Goal: Task Accomplishment & Management: Complete application form

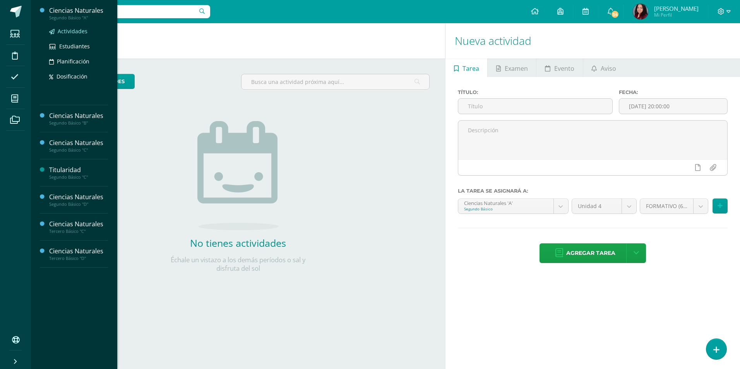
click at [69, 33] on span "Actividades" at bounding box center [73, 30] width 30 height 7
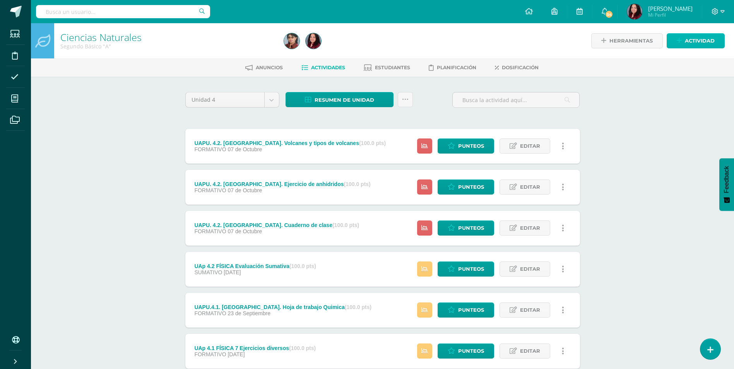
click at [683, 38] on link "Actividad" at bounding box center [696, 40] width 58 height 15
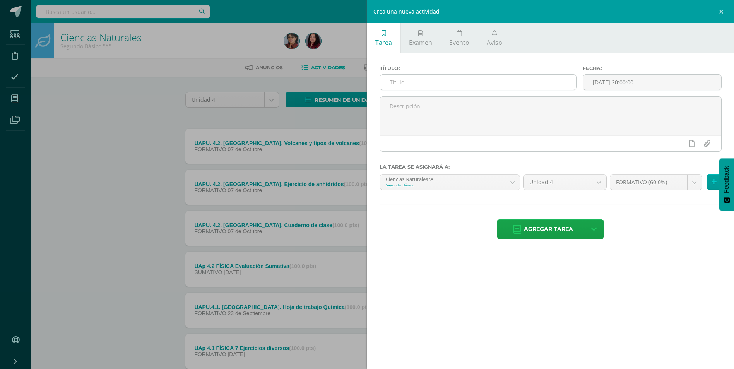
click at [456, 82] on input "text" at bounding box center [478, 82] width 196 height 15
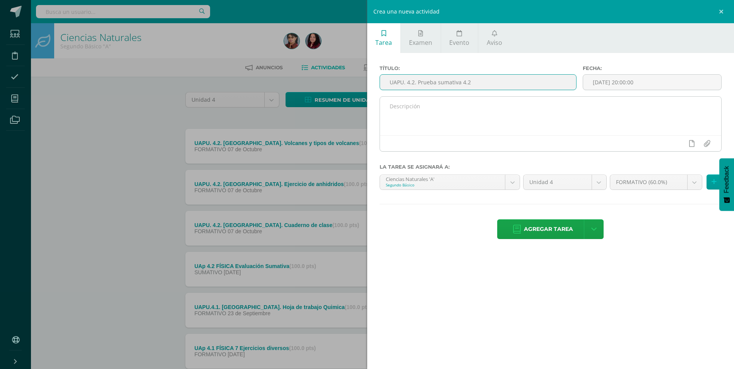
type input "UAPU. 4.2. Prueba sumativa 4.2"
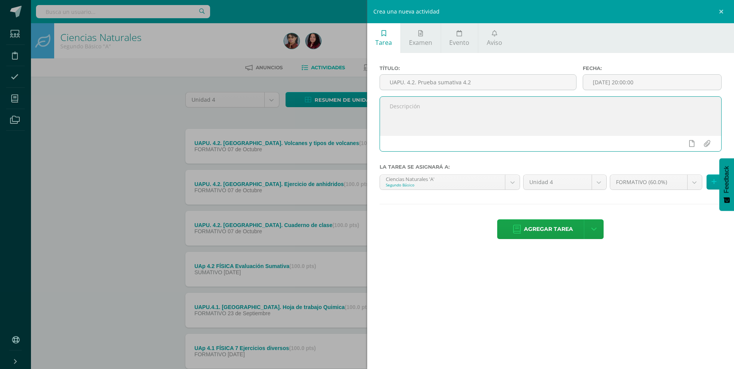
click at [484, 115] on textarea at bounding box center [551, 116] width 342 height 39
type textarea "Evaluación de unidad de química y biología"
click at [694, 185] on body "Estudiantes Disciplina Asistencia Mis cursos Archivos Soporte Ayuda Reportar un…" at bounding box center [367, 292] width 734 height 584
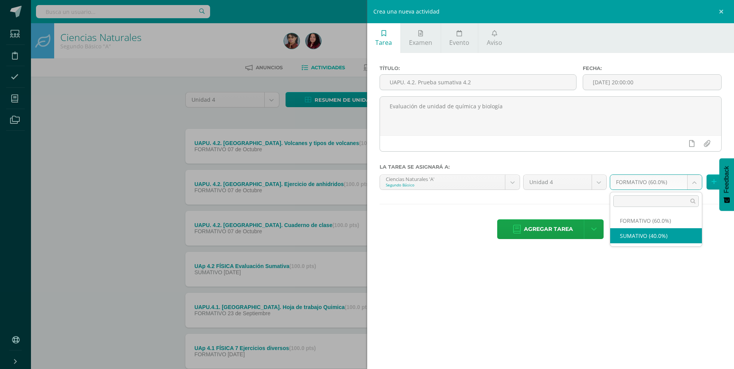
select select "212582"
click at [714, 180] on icon at bounding box center [713, 182] width 5 height 7
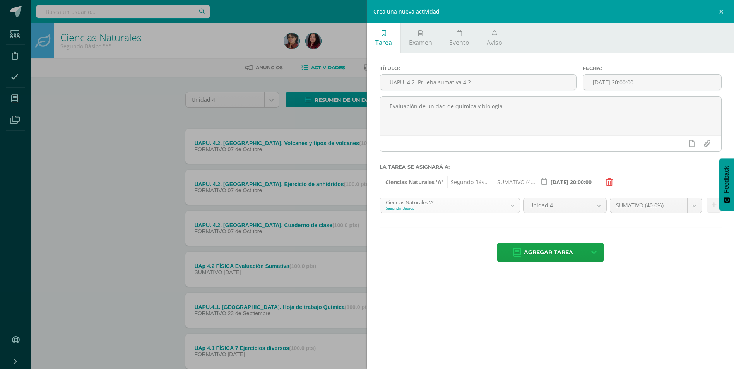
click at [508, 209] on body "Estudiantes Disciplina Asistencia Mis cursos Archivos Soporte Ayuda Reportar un…" at bounding box center [367, 292] width 734 height 584
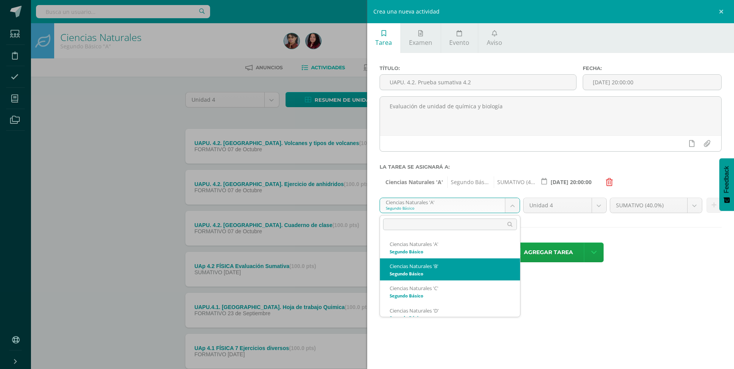
select select "212960"
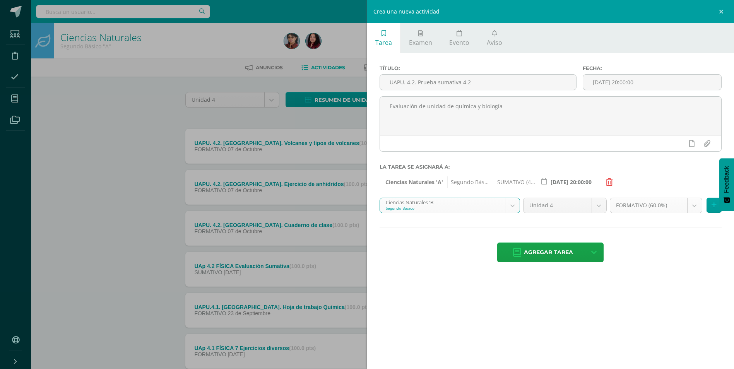
click at [693, 207] on body "Estudiantes Disciplina Asistencia Mis cursos Archivos Soporte Ayuda Reportar un…" at bounding box center [367, 292] width 734 height 584
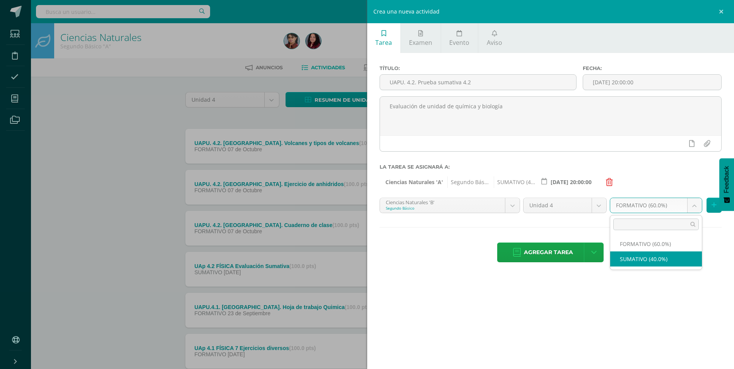
select select "212972"
click at [712, 209] on icon at bounding box center [713, 205] width 5 height 7
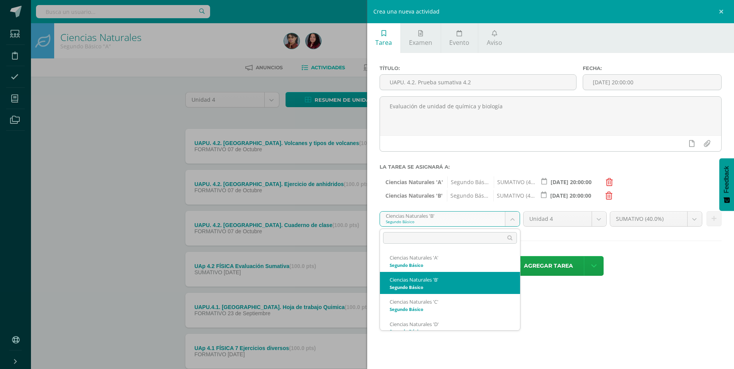
click at [516, 221] on body "Estudiantes Disciplina Asistencia Mis cursos Archivos Soporte Ayuda Reportar un…" at bounding box center [367, 292] width 734 height 584
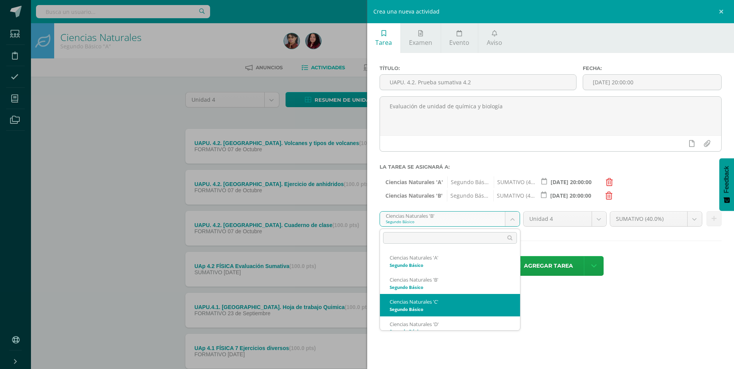
select select "213181"
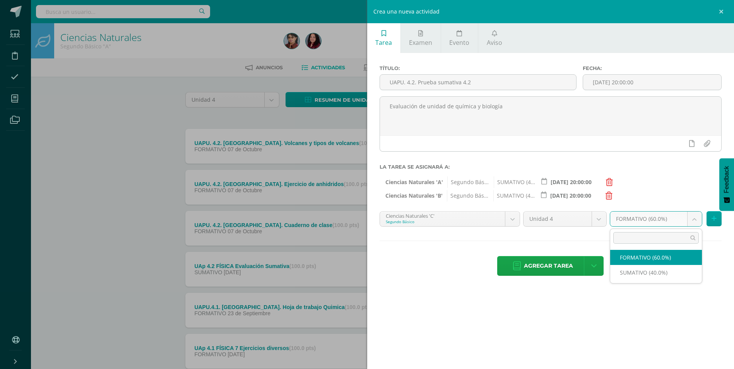
click at [696, 219] on body "Estudiantes Disciplina Asistencia Mis cursos Archivos Soporte Ayuda Reportar un…" at bounding box center [367, 292] width 734 height 584
select select "213193"
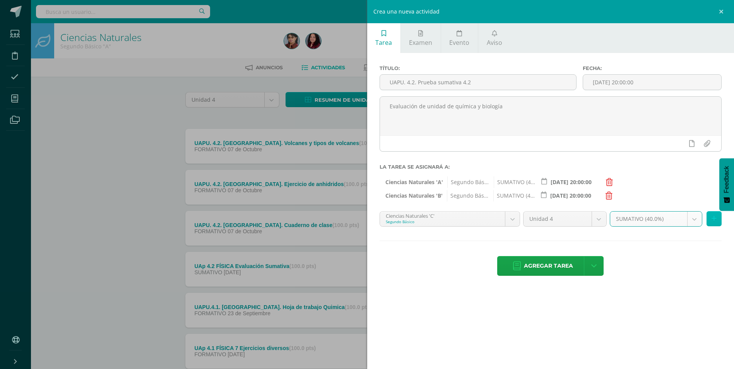
click at [713, 216] on icon at bounding box center [713, 218] width 5 height 7
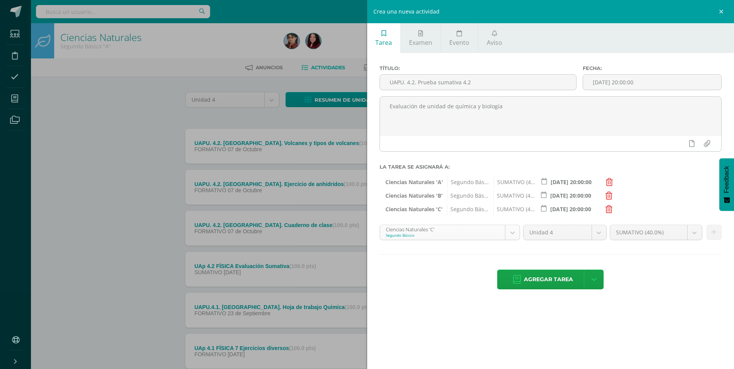
click at [518, 234] on body "Estudiantes Disciplina Asistencia Mis cursos Archivos Soporte Ayuda Reportar un…" at bounding box center [367, 292] width 734 height 584
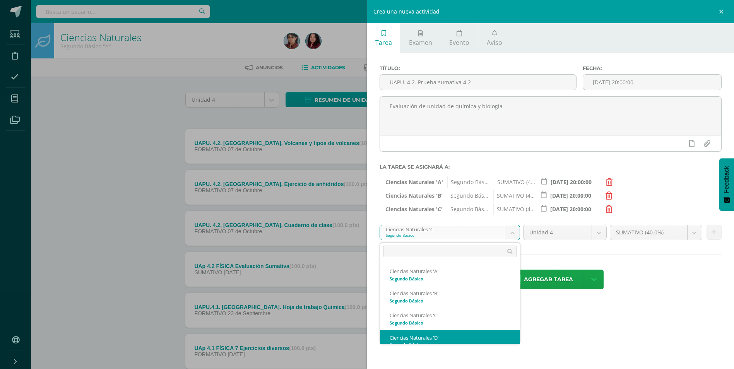
scroll to position [8, 0]
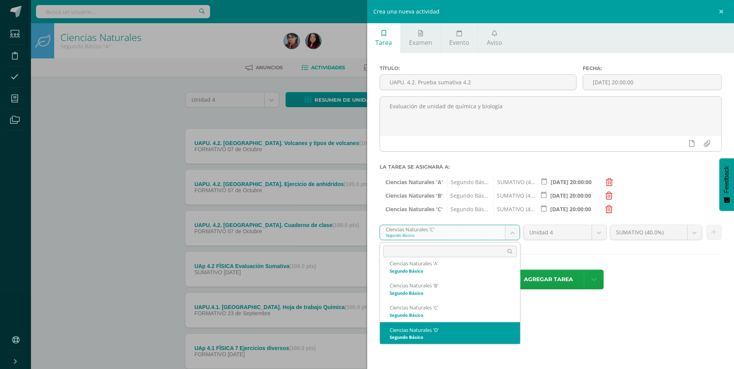
select select "213558"
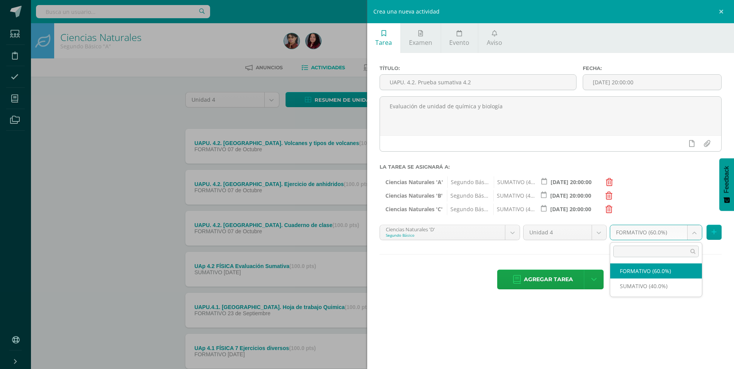
click at [691, 233] on body "Estudiantes Disciplina Asistencia Mis cursos Archivos Soporte Ayuda Reportar un…" at bounding box center [367, 292] width 734 height 584
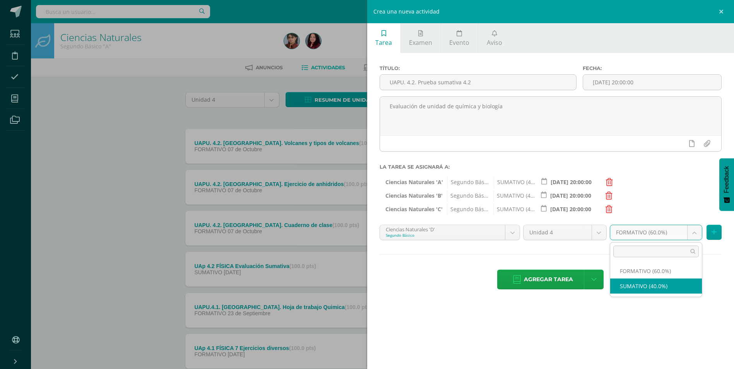
select select "213570"
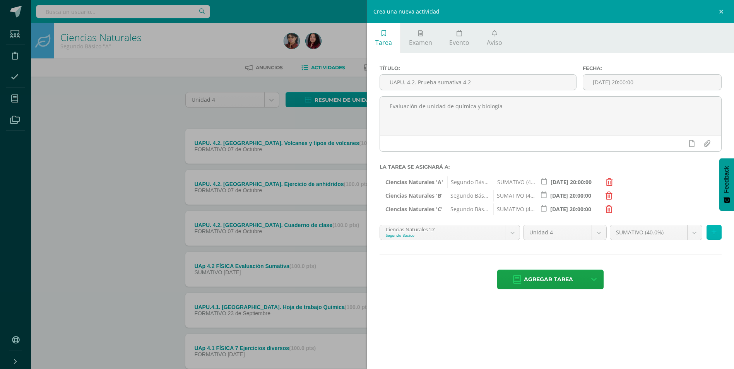
click at [714, 232] on icon at bounding box center [713, 232] width 5 height 7
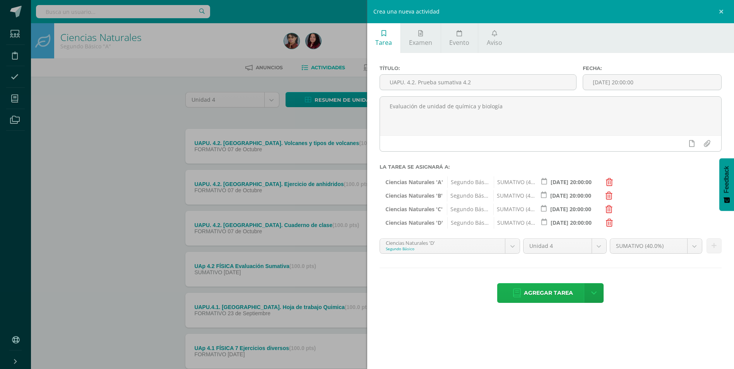
click at [544, 290] on span "Agregar tarea" at bounding box center [548, 293] width 49 height 19
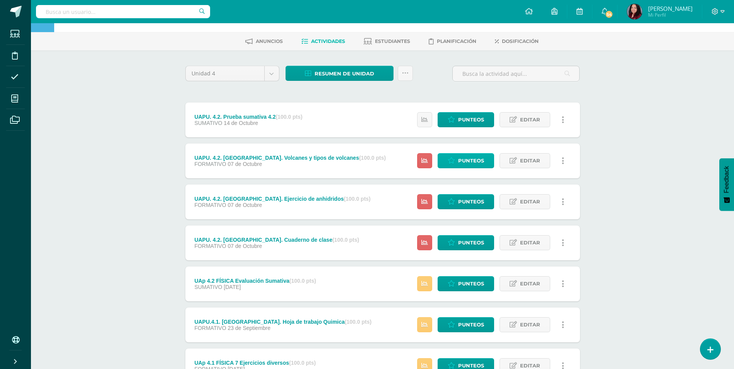
scroll to position [39, 0]
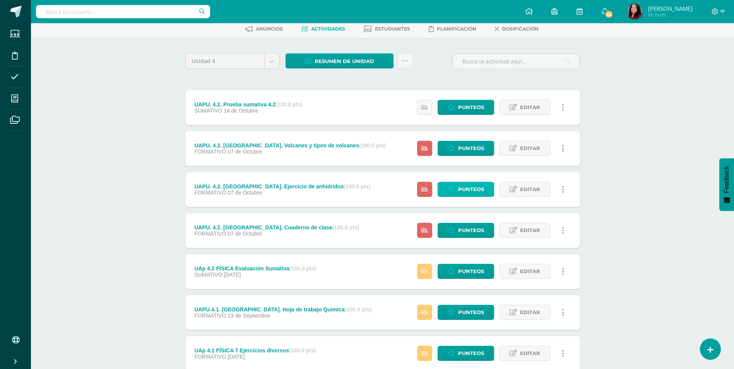
click at [470, 189] on span "Punteos" at bounding box center [471, 189] width 26 height 14
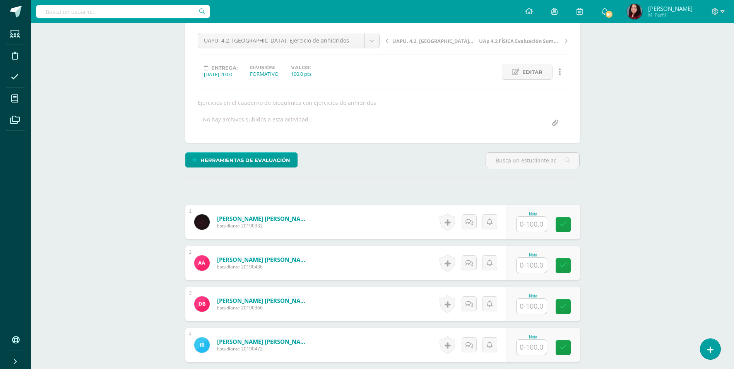
scroll to position [67, 0]
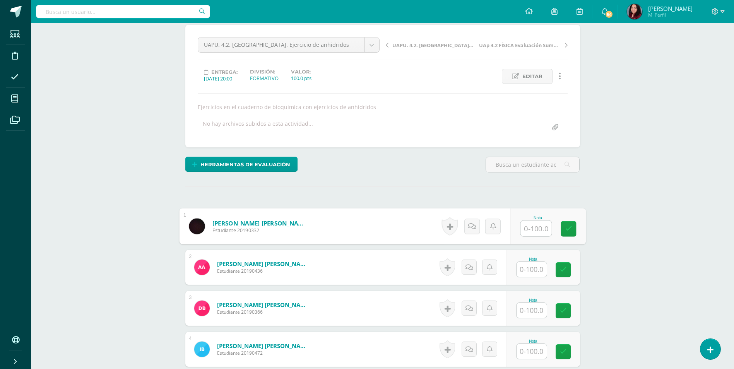
click at [542, 229] on input "text" at bounding box center [535, 228] width 31 height 15
type input "100"
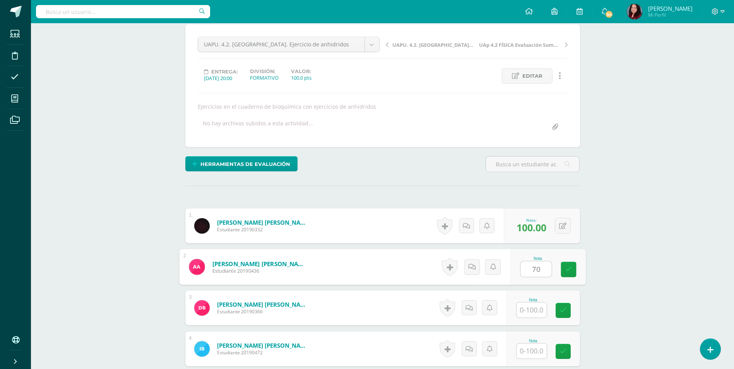
type input "70"
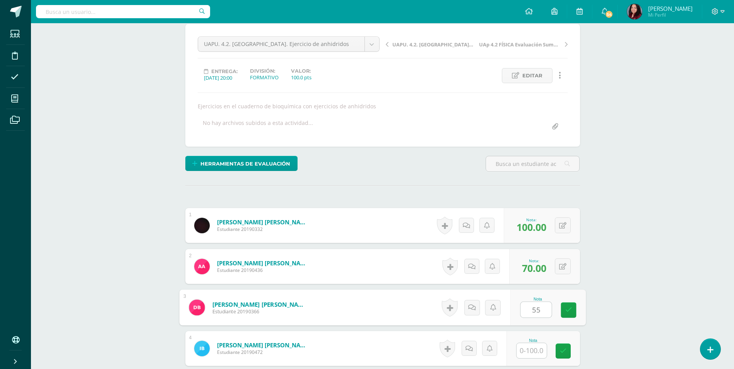
type input "55"
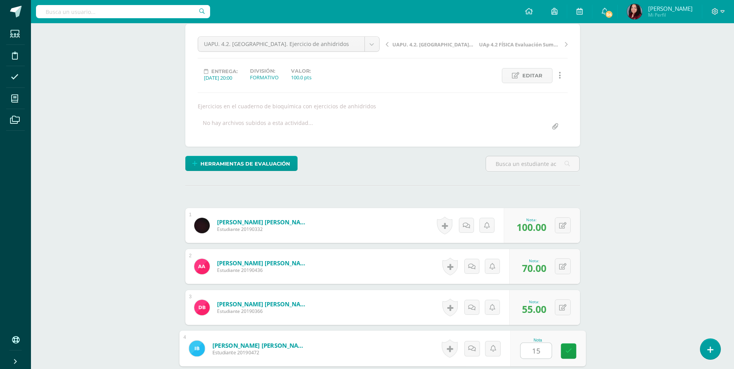
type input "15"
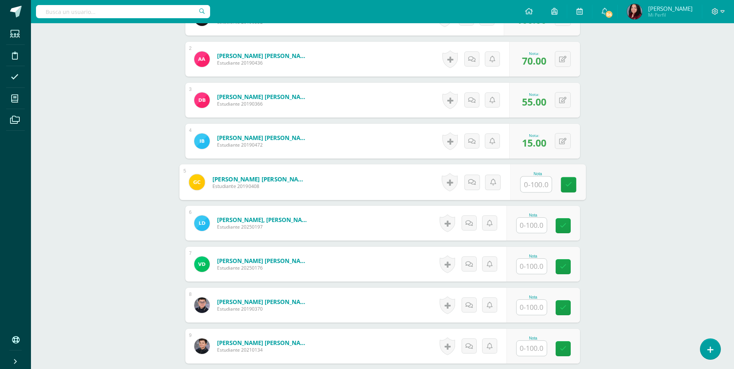
scroll to position [276, 0]
type input "96"
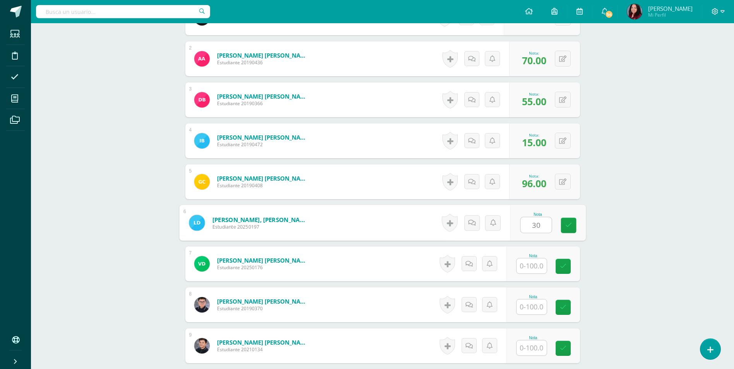
type input "30"
type input "55"
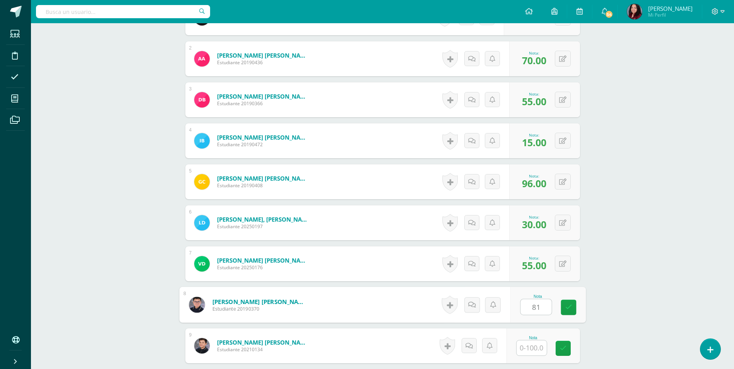
type input "81"
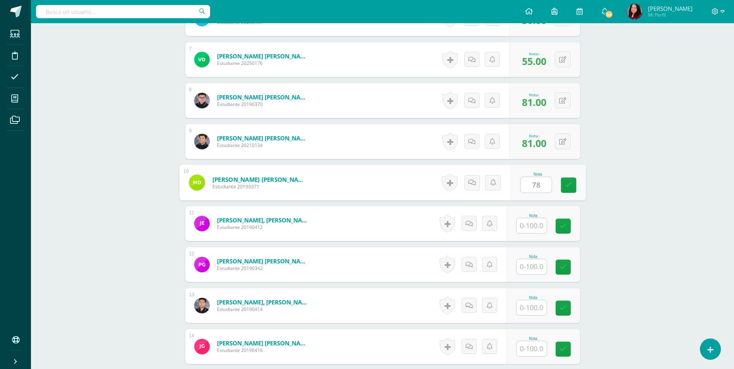
type input "78"
type input "7"
type input "48"
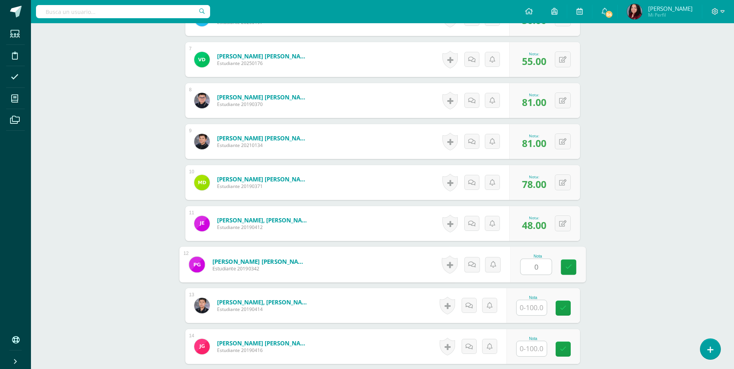
type input "0"
type input "78"
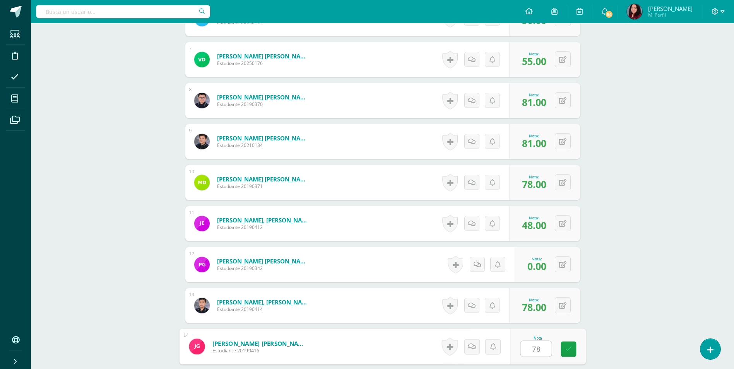
type input "78"
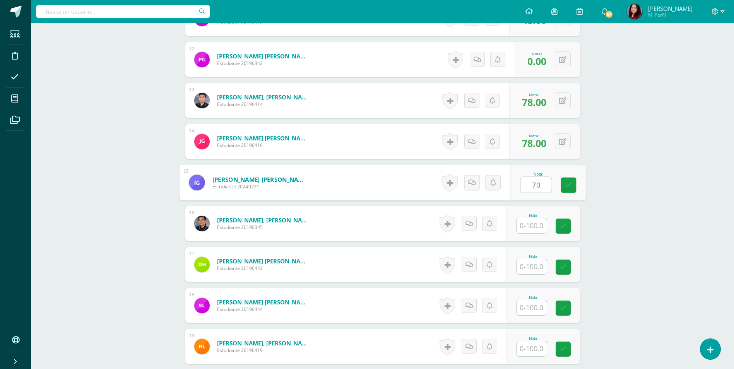
type input "70"
type input "44"
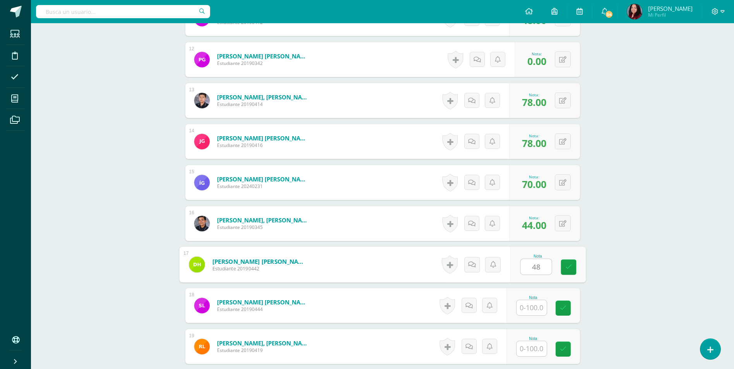
type input "48"
type input "0"
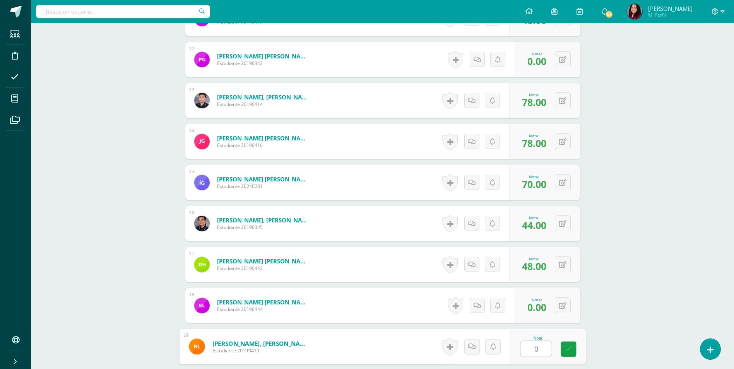
type input "0"
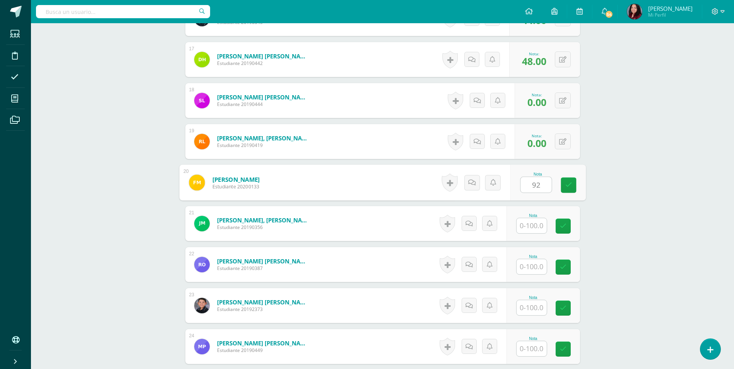
type input "92"
type input "67"
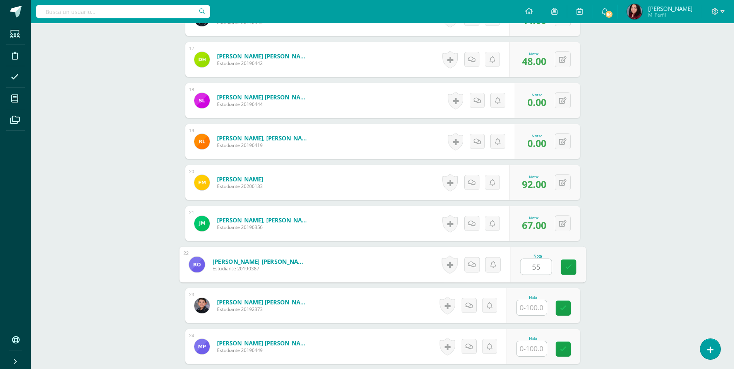
type input "55"
type input "33"
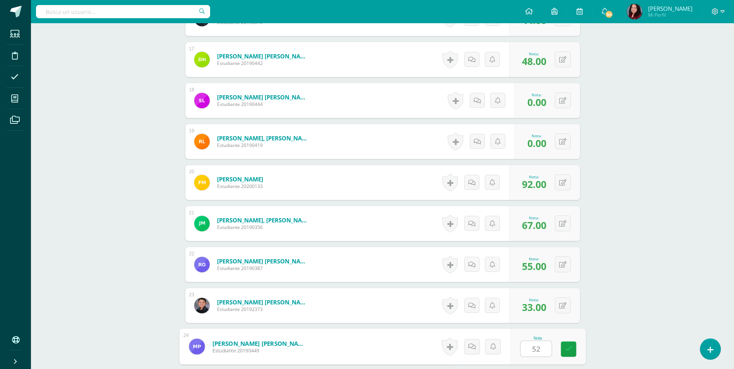
type input "52"
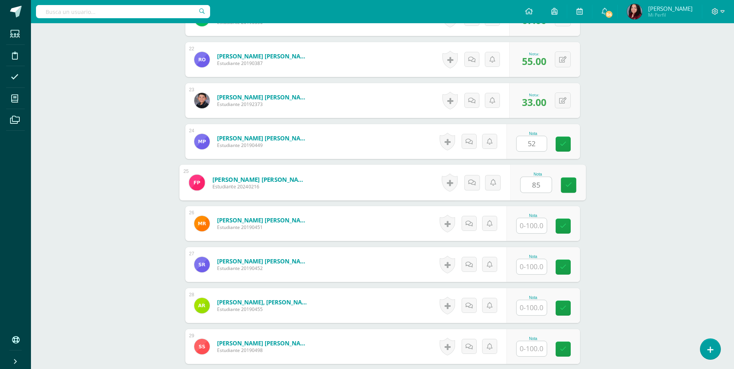
type input "85"
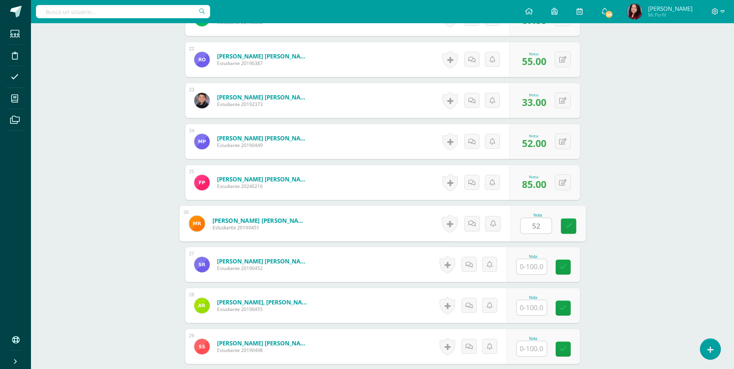
type input "52"
type input "89"
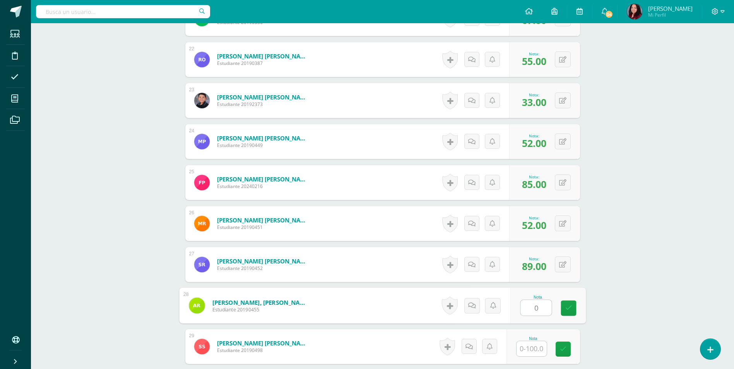
type input "0"
type input "78"
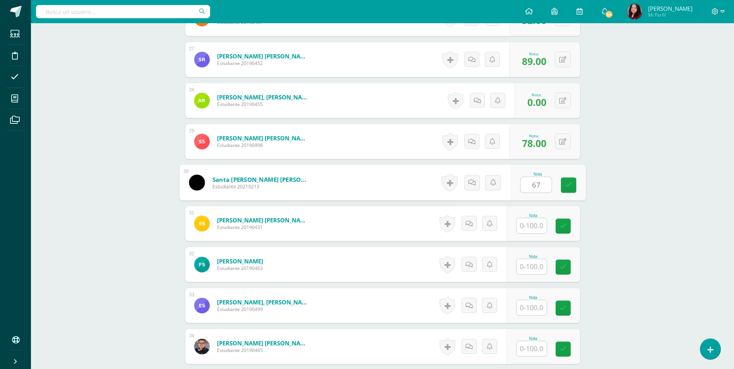
type input "67"
type input "52"
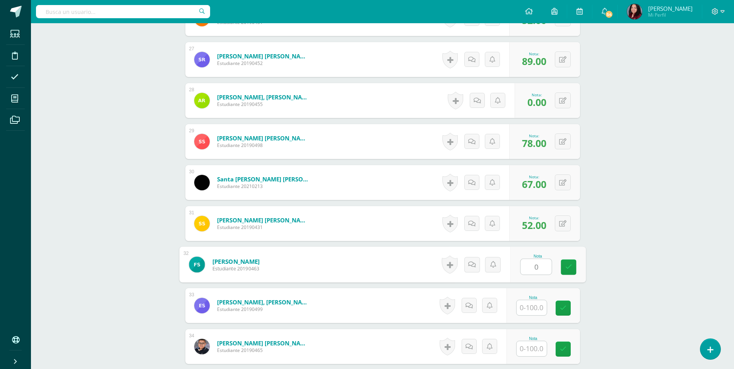
type input "0"
type input "44"
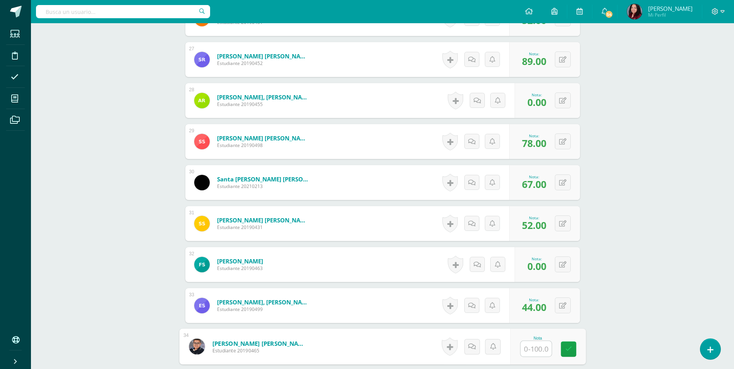
type input "9"
type input "37"
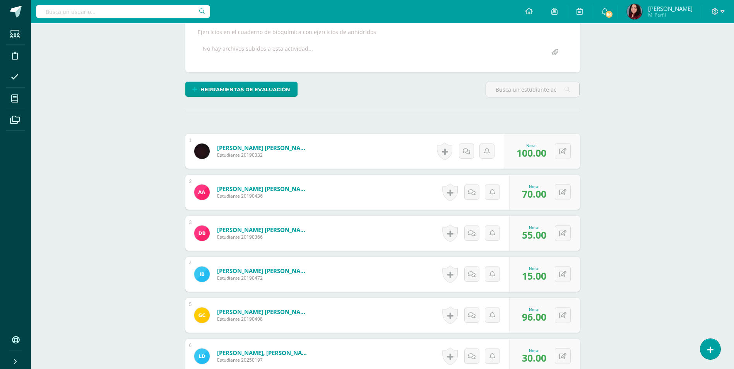
scroll to position [74, 0]
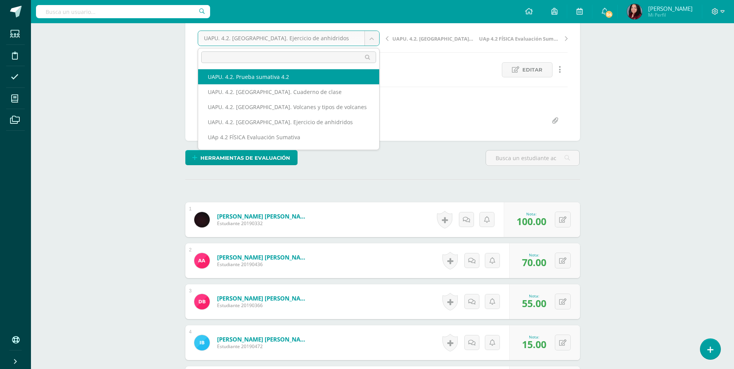
select select "/dashboard/teacher/grade-activity/227924/"
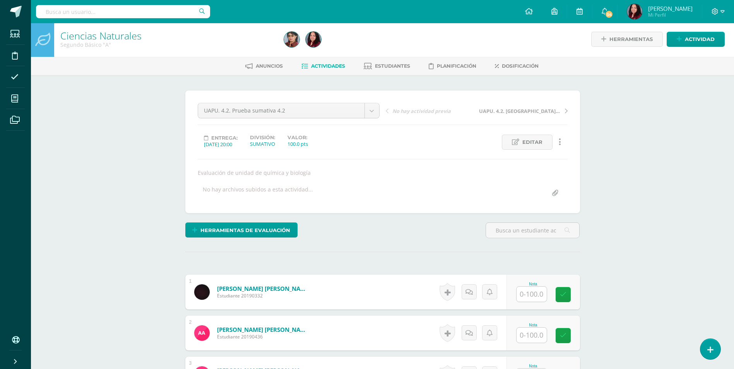
scroll to position [2, 0]
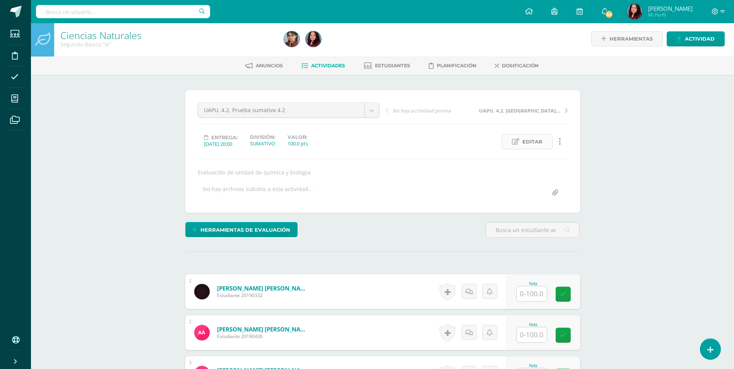
click at [539, 144] on span "Editar" at bounding box center [532, 142] width 20 height 14
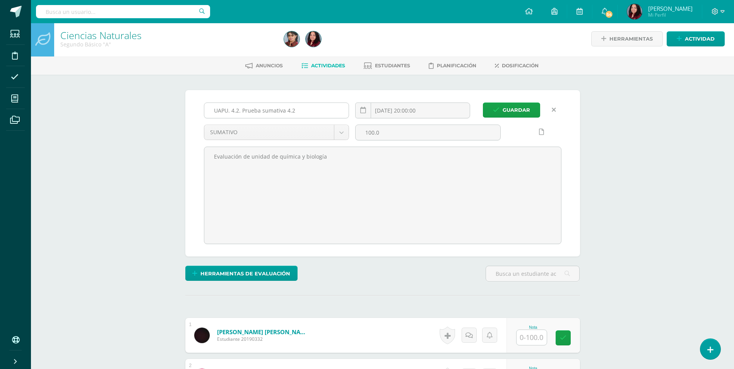
click at [283, 113] on input "UAPU. 4.2. Prueba sumativa 4.2" at bounding box center [276, 110] width 145 height 15
type input "UAPU. 4.2. Prueba sumativa Bioquimica 4.2"
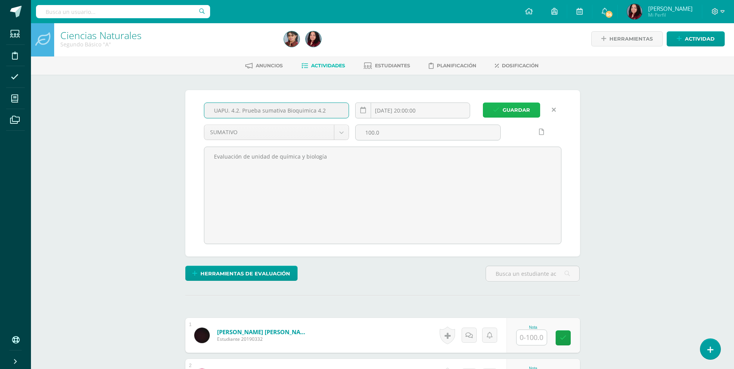
click at [503, 106] on span "Guardar" at bounding box center [516, 110] width 27 height 14
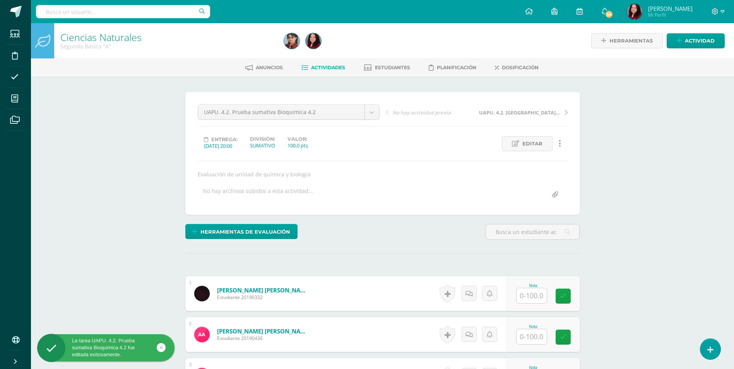
scroll to position [0, 0]
click at [541, 297] on input "text" at bounding box center [531, 295] width 30 height 15
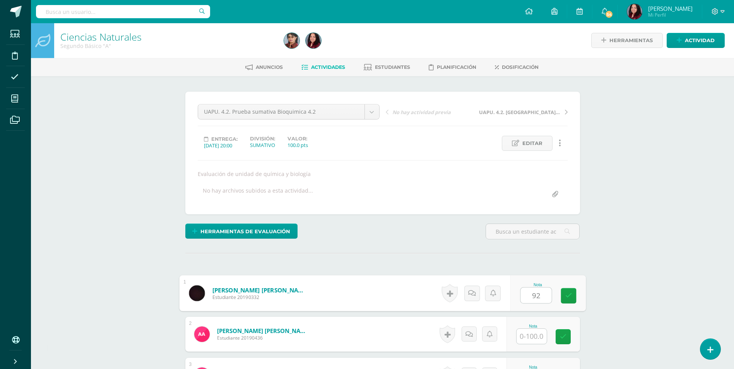
scroll to position [1, 0]
type input "92"
type input "15"
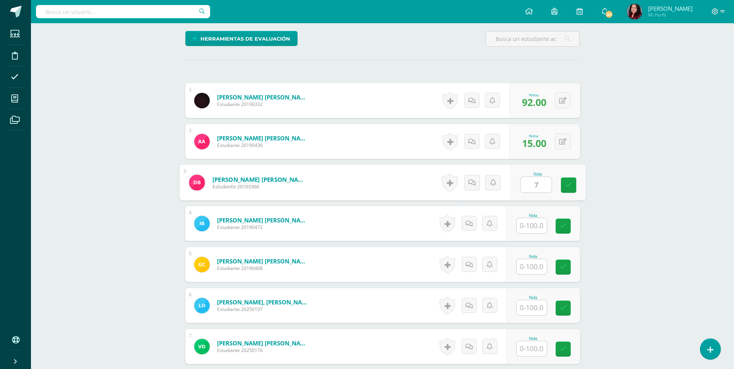
scroll to position [193, 0]
type input "75"
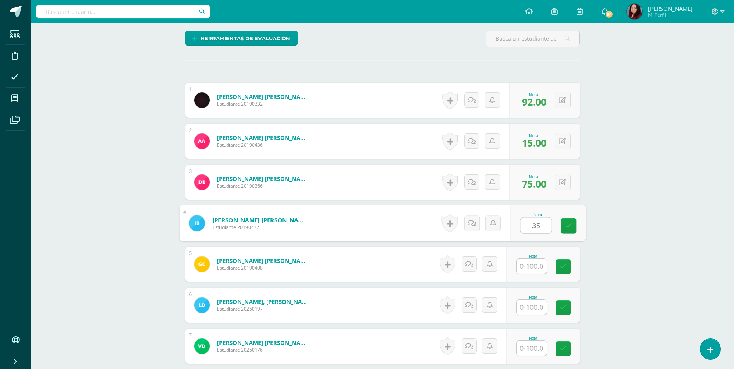
type input "35"
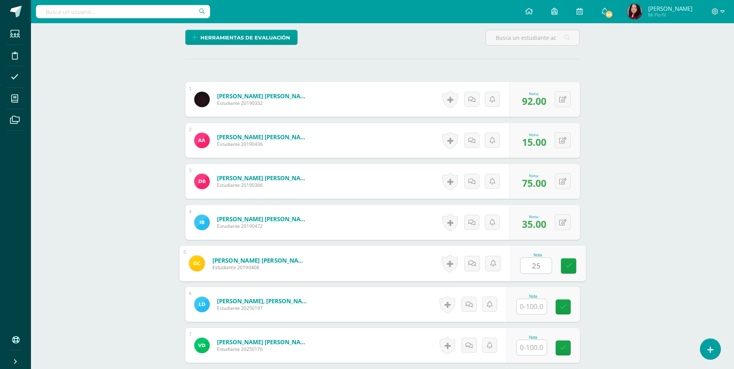
type input "25"
type input "35"
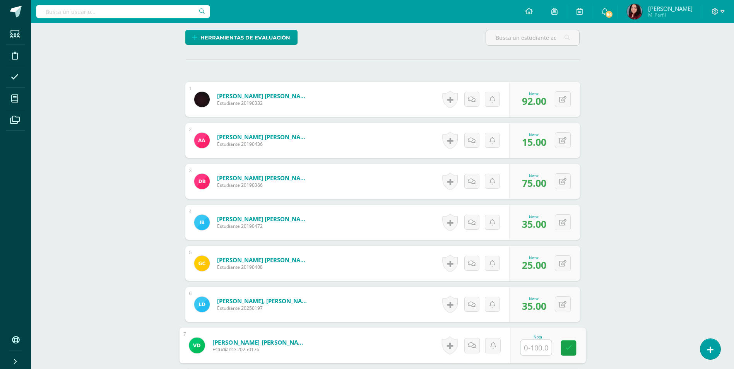
type input "2"
type input "35"
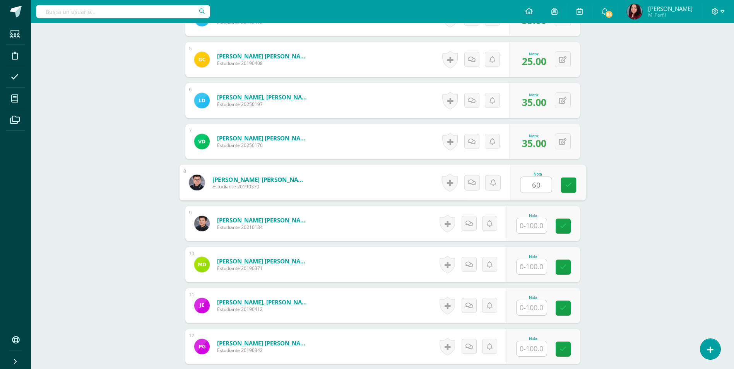
type input "60"
type input "57"
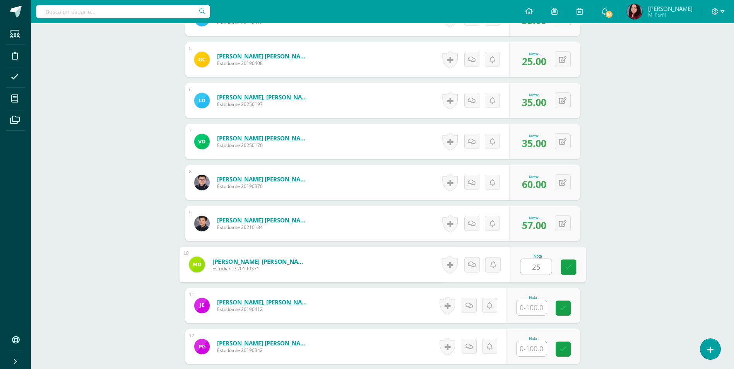
type input "25"
type input "7"
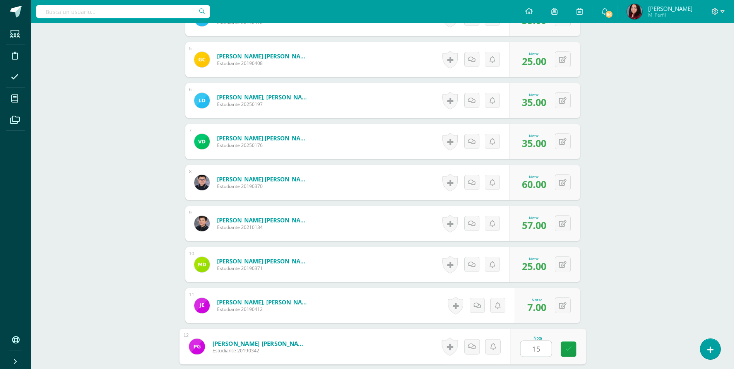
type input "15"
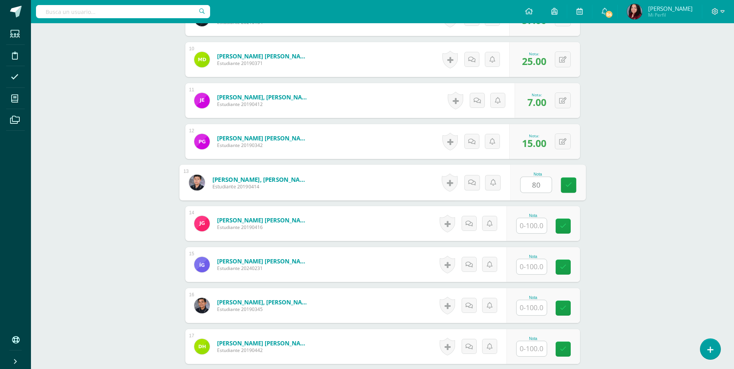
type input "80"
type input "65"
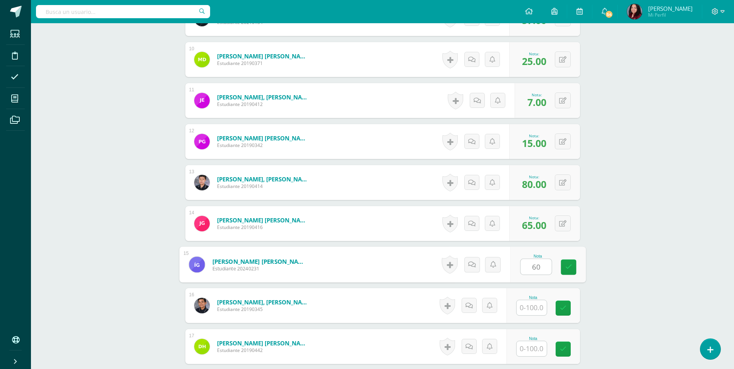
type input "60"
type input "55"
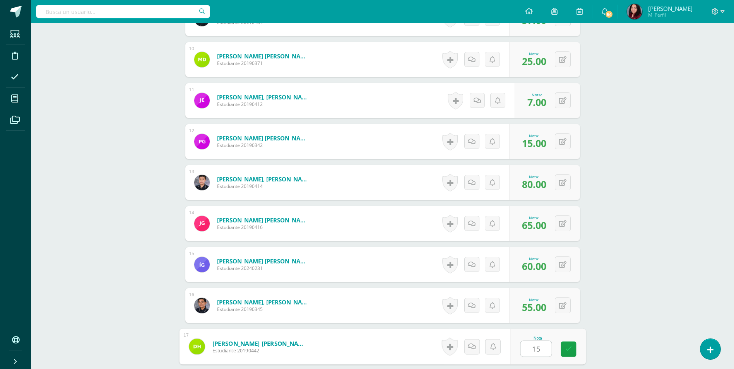
type input "15"
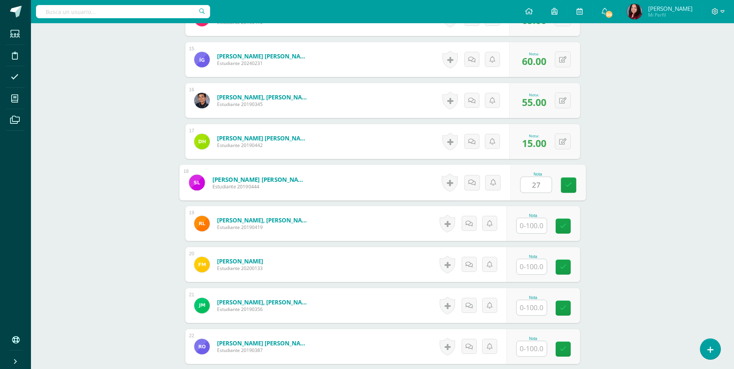
type input "27"
type input "10"
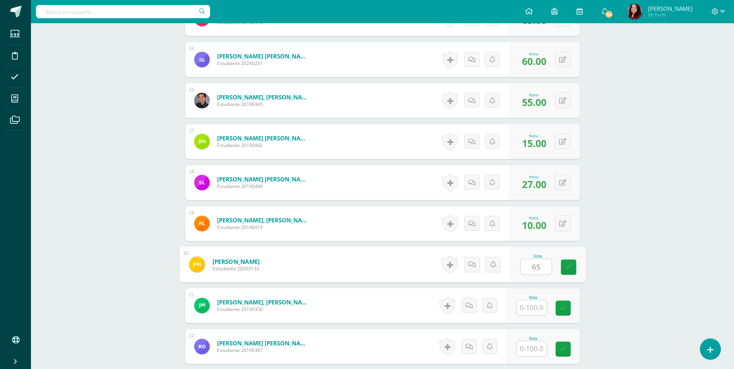
type input "65"
type input "32"
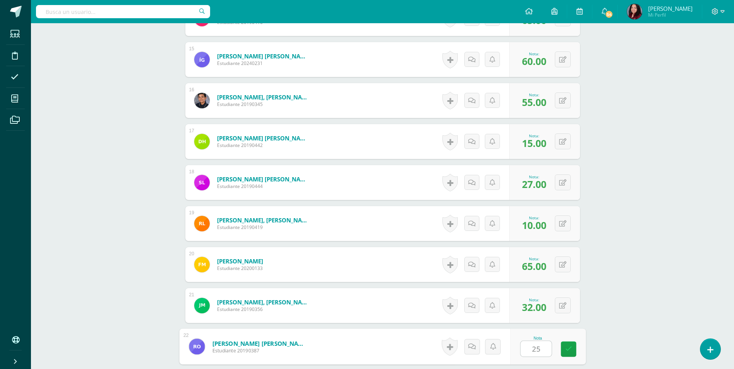
type input "25"
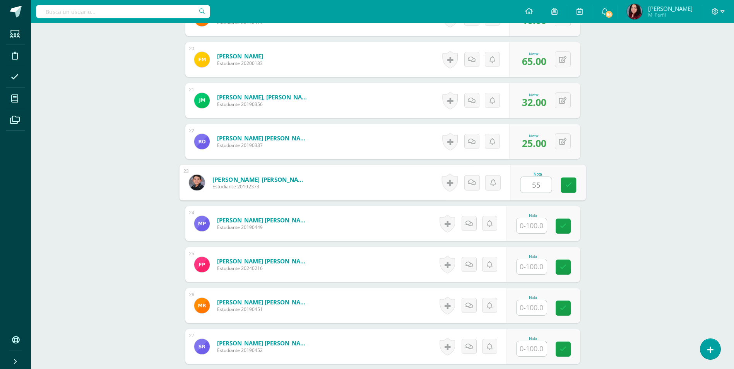
type input "55"
type input "57"
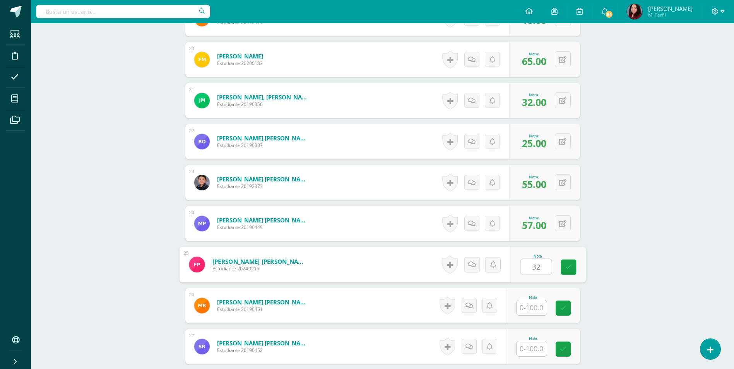
type input "32"
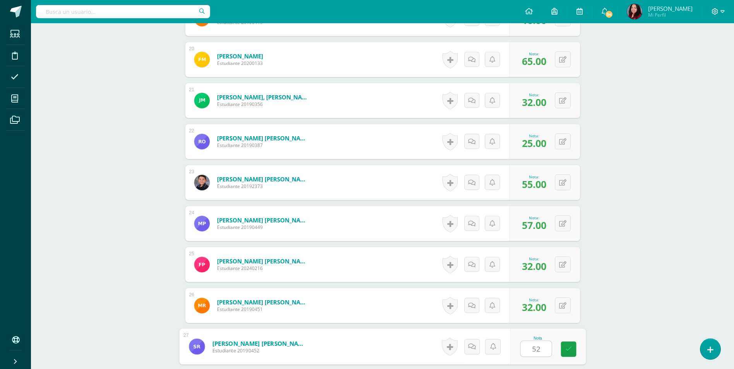
type input "52"
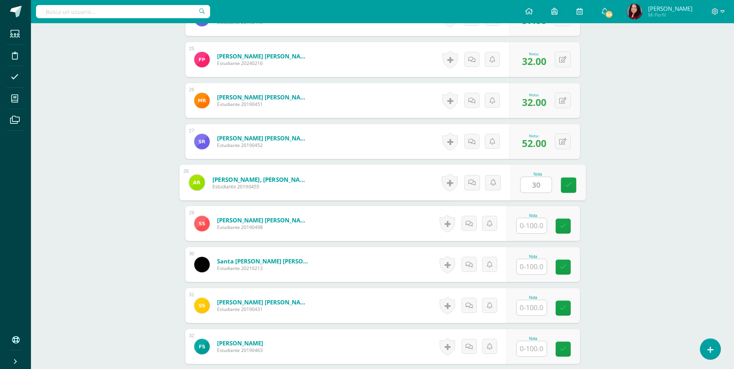
type input "30"
type input "10"
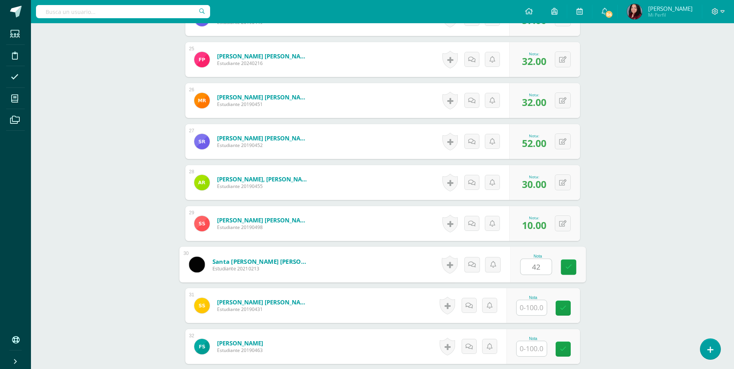
type input "42"
type input "47"
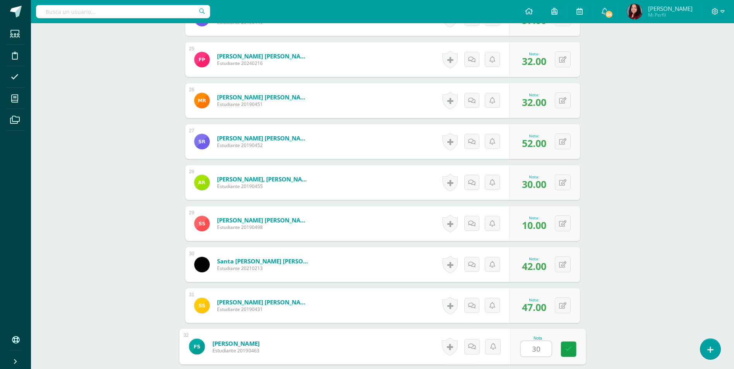
type input "30"
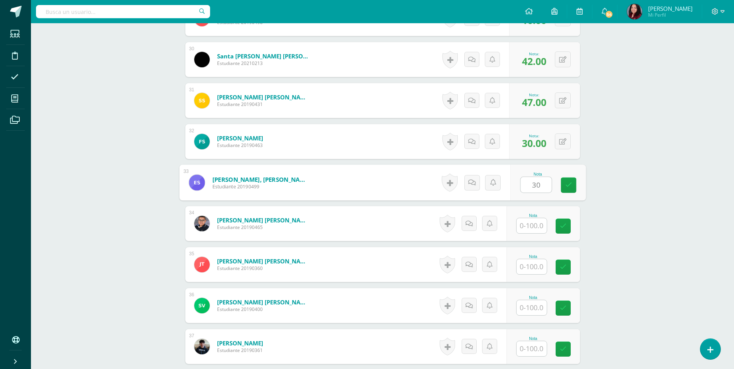
type input "30"
type input "57"
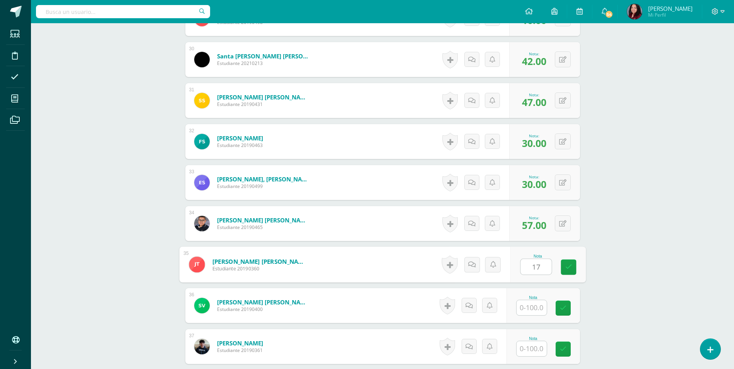
type input "17"
type input "37"
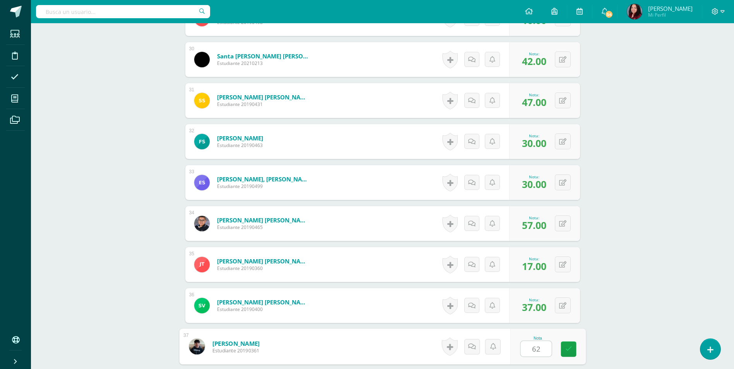
type input "62"
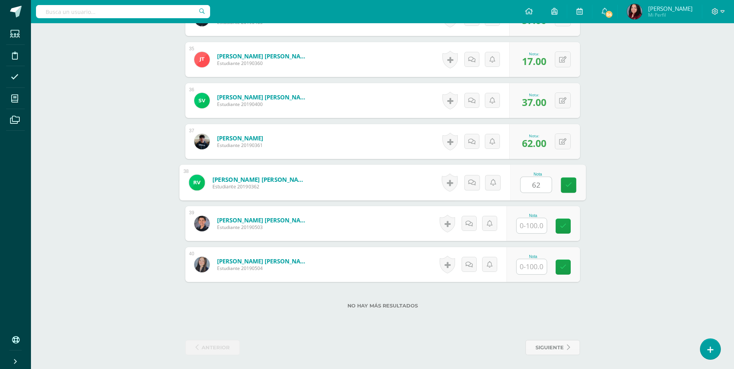
type input "62"
type input "77"
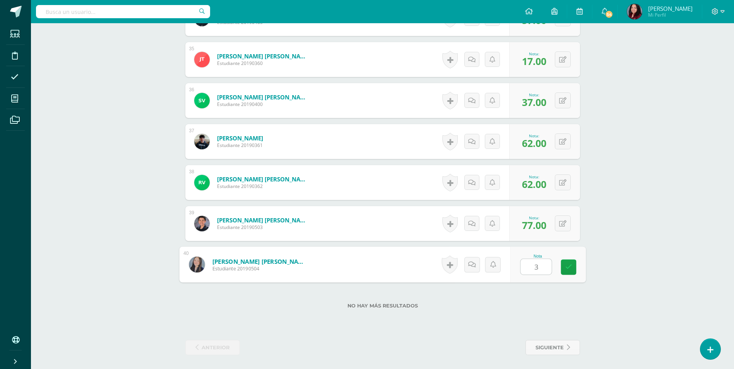
type input "32"
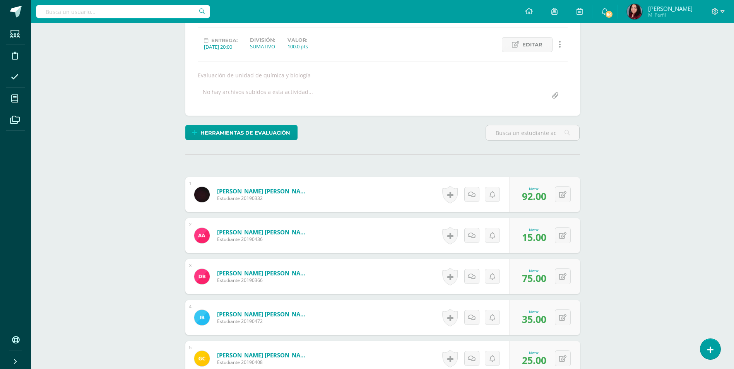
scroll to position [0, 0]
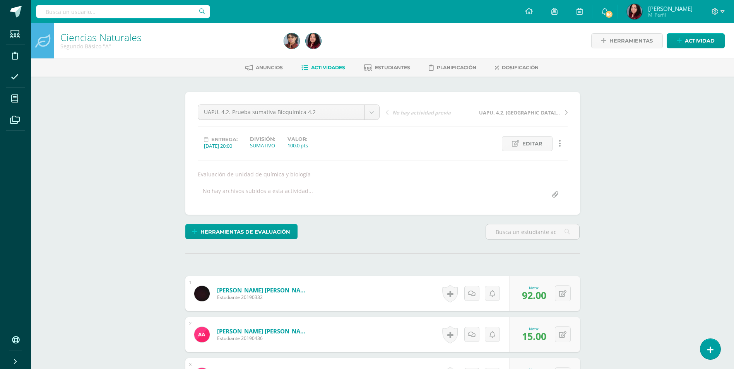
click at [305, 152] on div "UAPU. 4.2. Prueba sumativa Bioquimica 4.2 UAPU. 4.2. Prueba sumativa Bioquimica…" at bounding box center [383, 153] width 370 height 98
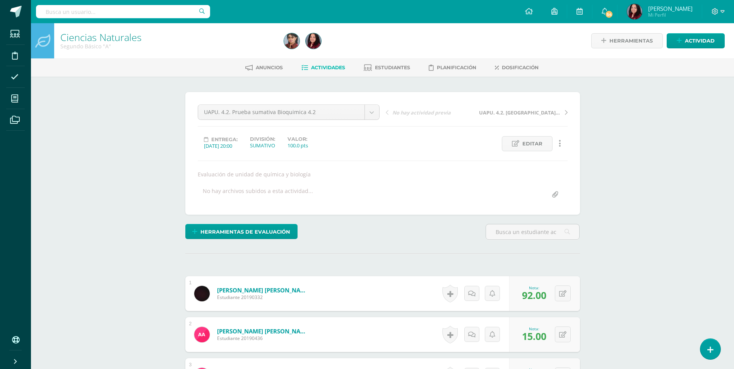
click at [305, 152] on div "UAPU. 4.2. Prueba sumativa Bioquimica 4.2 UAPU. 4.2. Prueba sumativa Bioquimica…" at bounding box center [383, 153] width 370 height 98
